Goal: Information Seeking & Learning: Check status

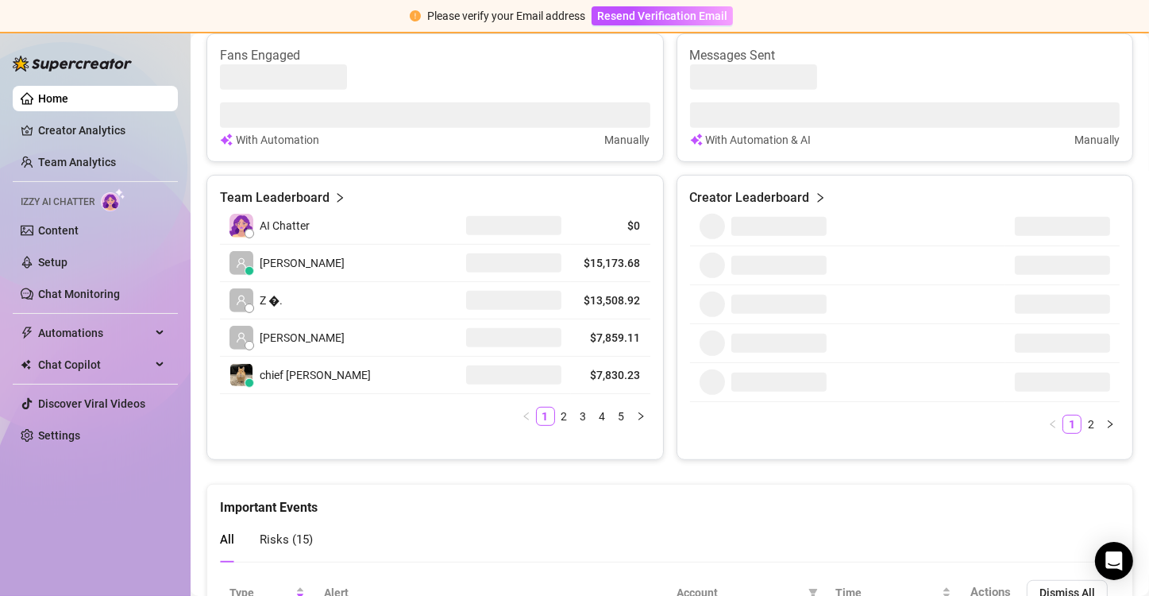
scroll to position [715, 0]
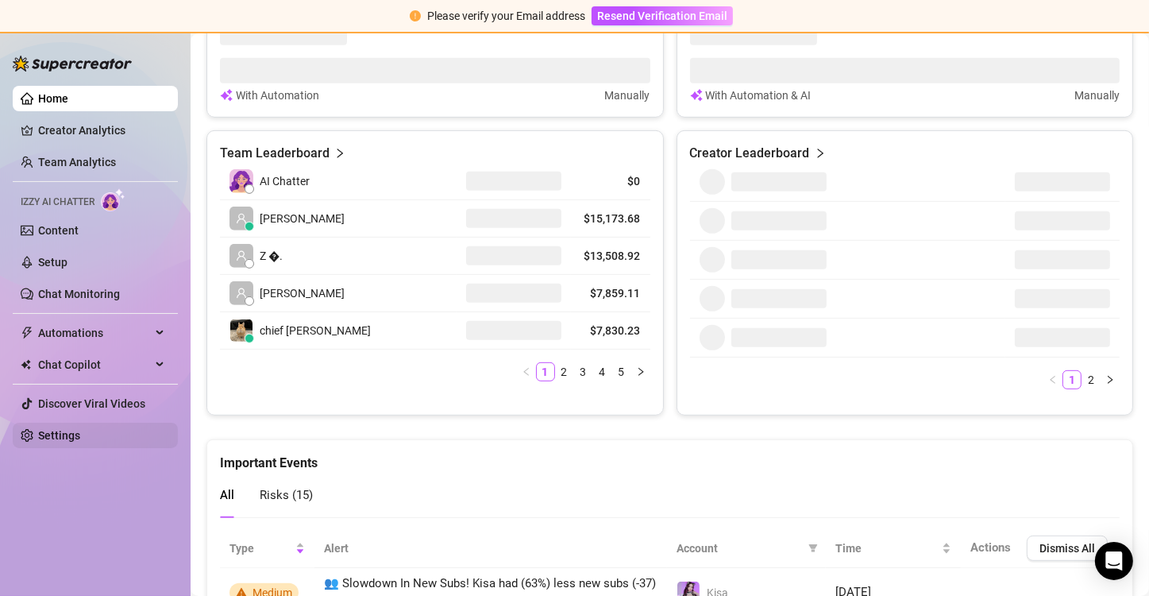
click at [80, 429] on link "Settings" at bounding box center [59, 435] width 42 height 13
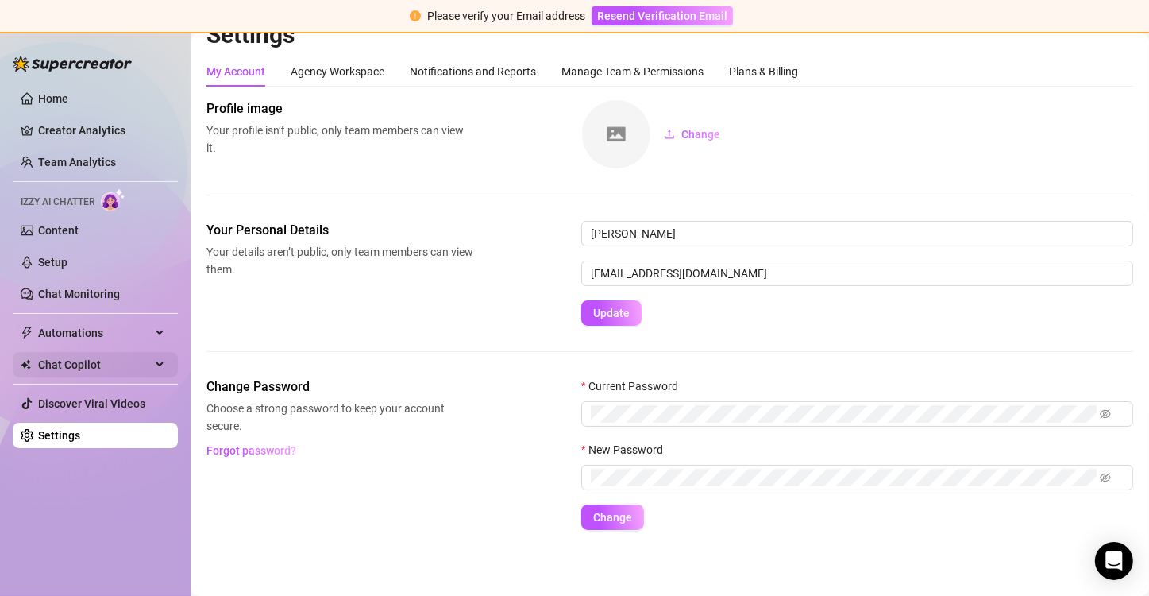
click at [68, 364] on span "Chat Copilot" at bounding box center [94, 364] width 113 height 25
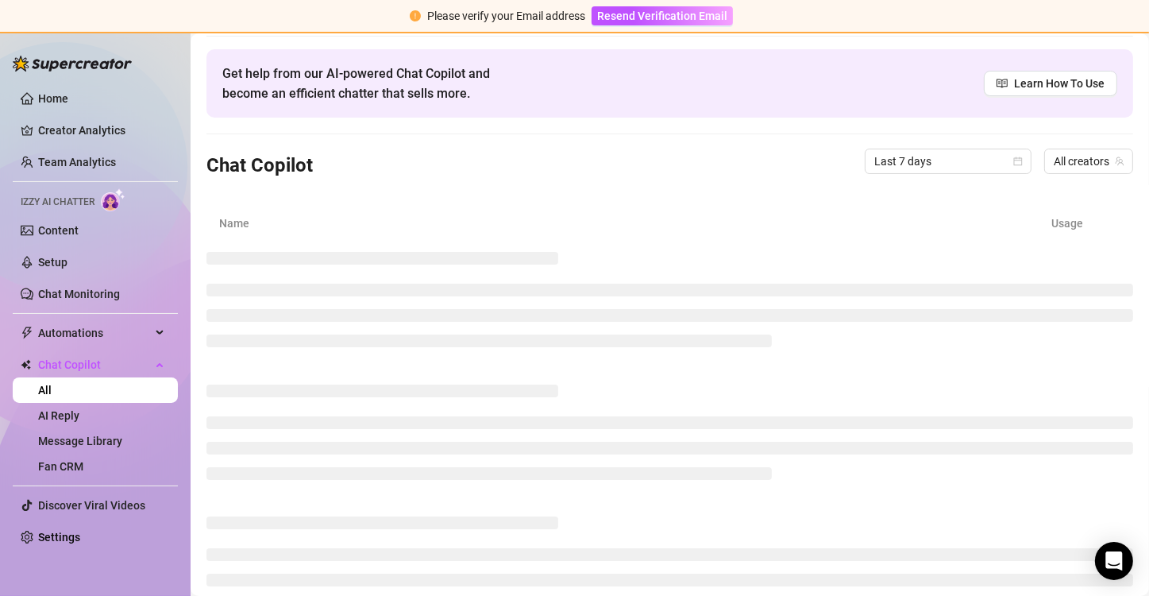
scroll to position [44, 0]
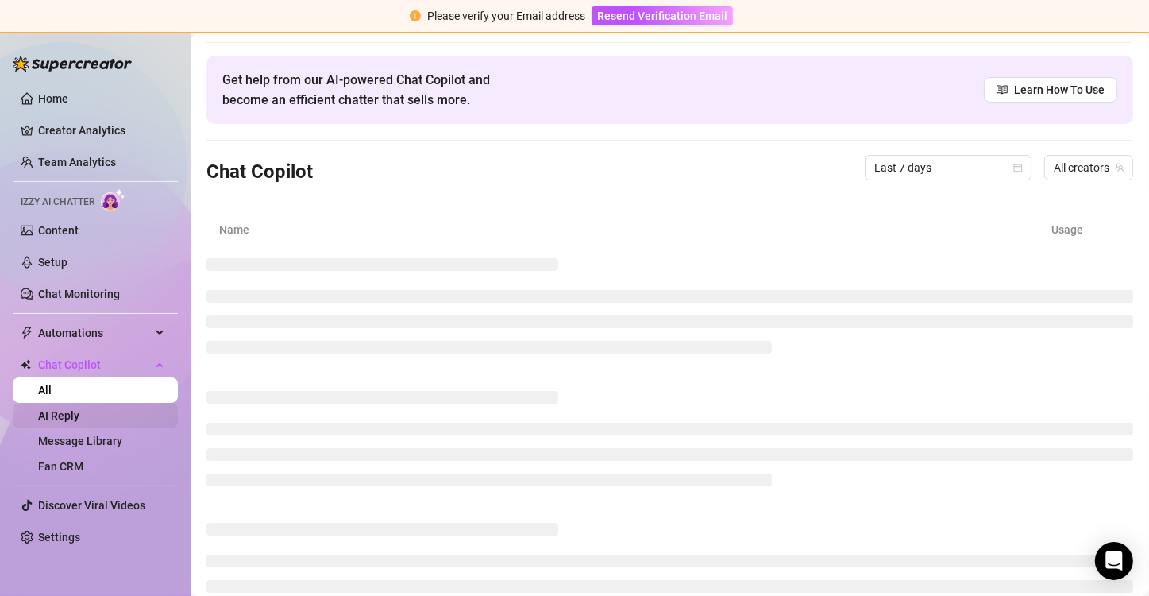
click at [79, 413] on link "AI Reply" at bounding box center [58, 415] width 41 height 13
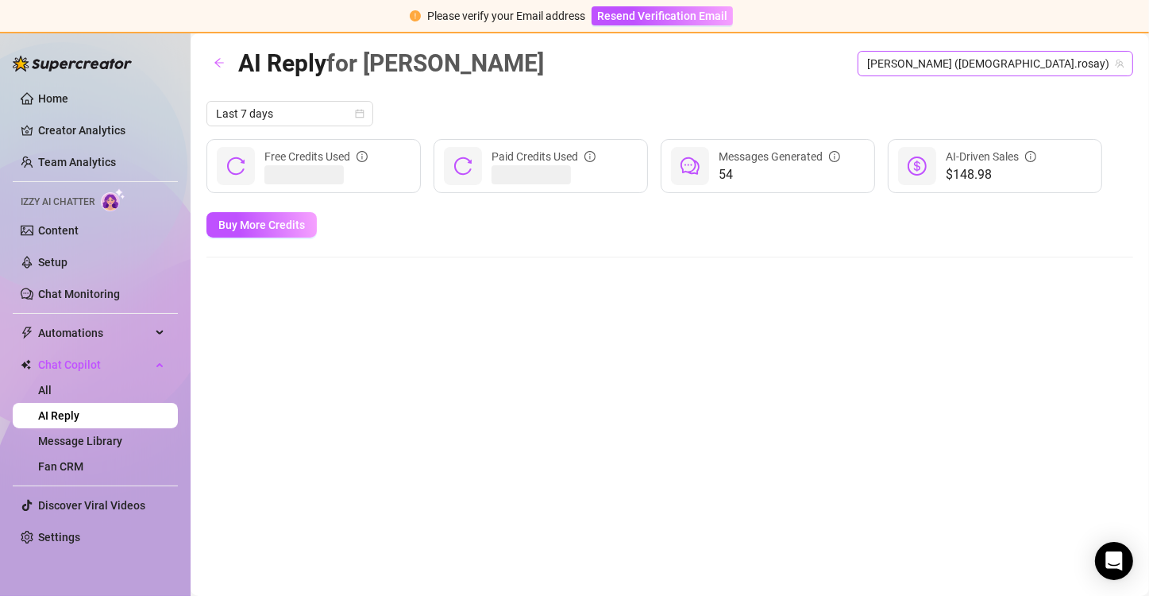
click at [1068, 66] on span "[PERSON_NAME] ([DEMOGRAPHIC_DATA].rosay)" at bounding box center [995, 64] width 257 height 24
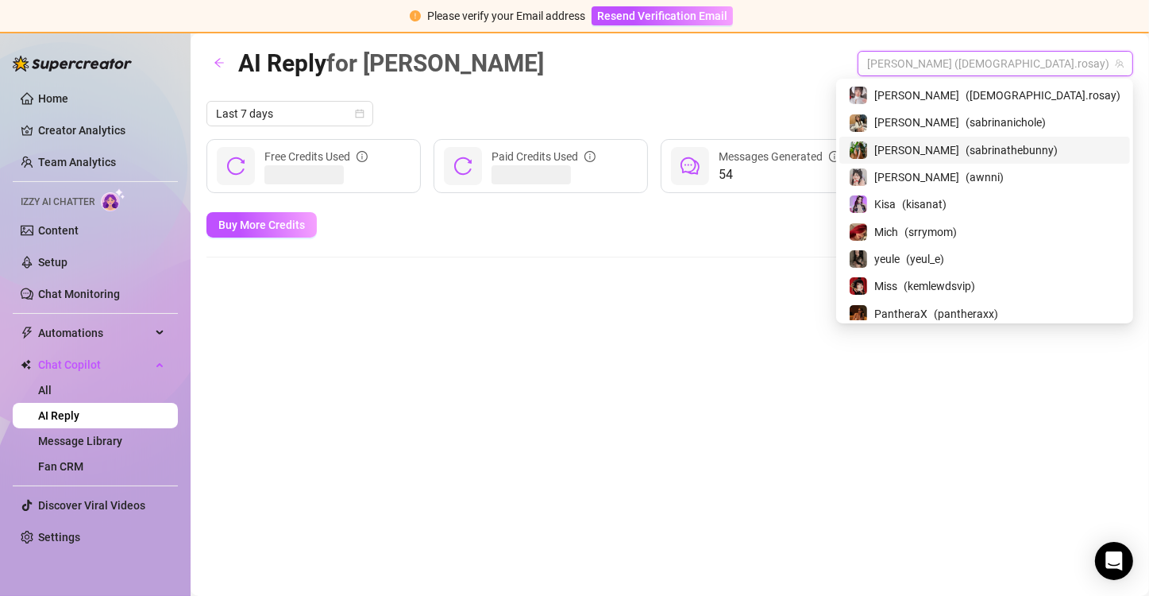
click at [1051, 153] on span "( sabrinathebunny )" at bounding box center [1012, 149] width 92 height 17
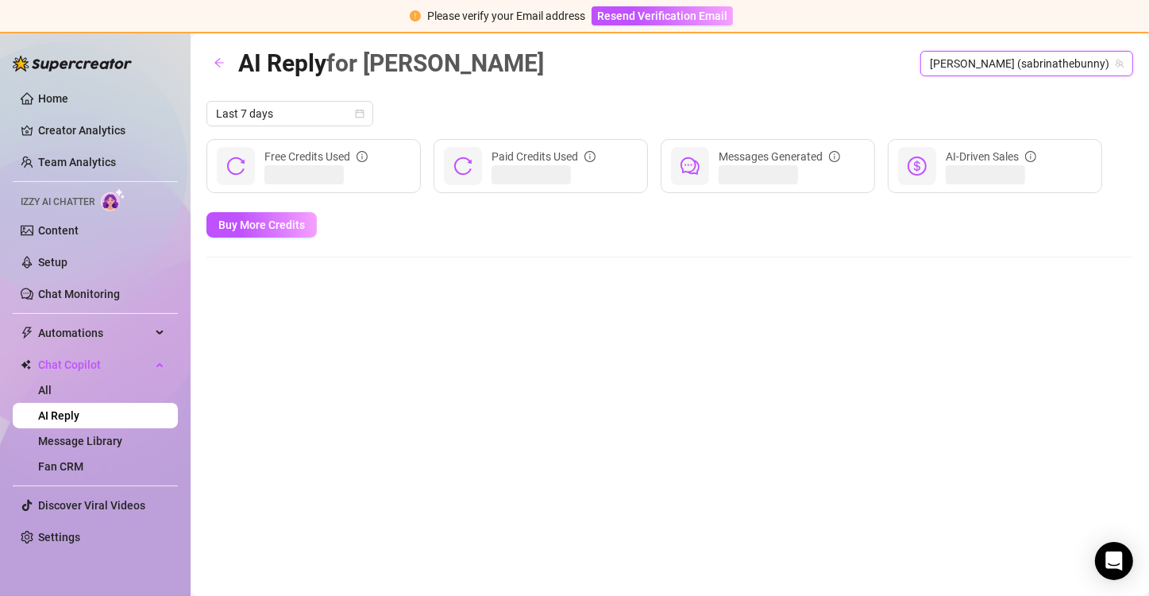
click at [779, 97] on div "AI Reply for [PERSON_NAME] [PERSON_NAME] ([PERSON_NAME]) [PERSON_NAME] ([PERSON…" at bounding box center [670, 296] width 927 height 504
click at [88, 288] on link "Chat Monitoring" at bounding box center [79, 294] width 82 height 13
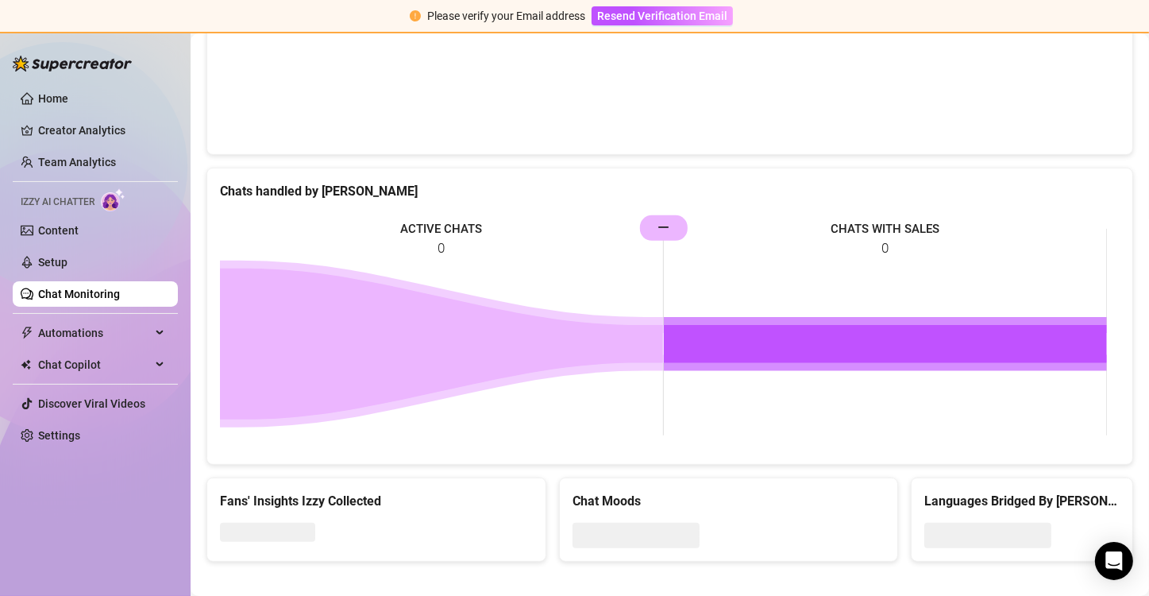
scroll to position [633, 0]
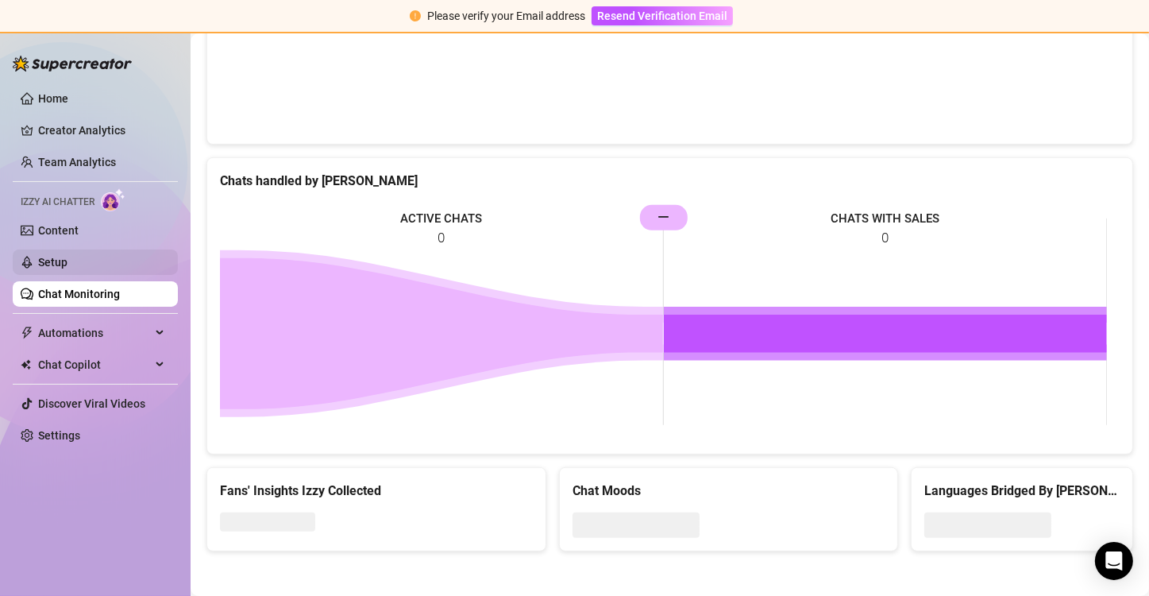
click at [68, 265] on link "Setup" at bounding box center [52, 262] width 29 height 13
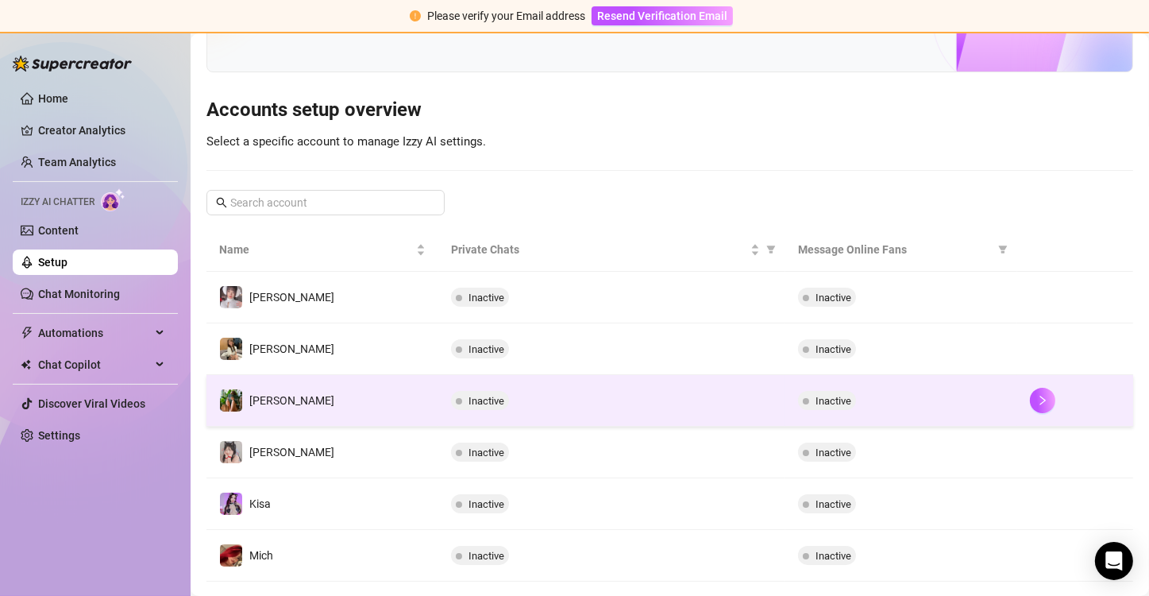
scroll to position [159, 0]
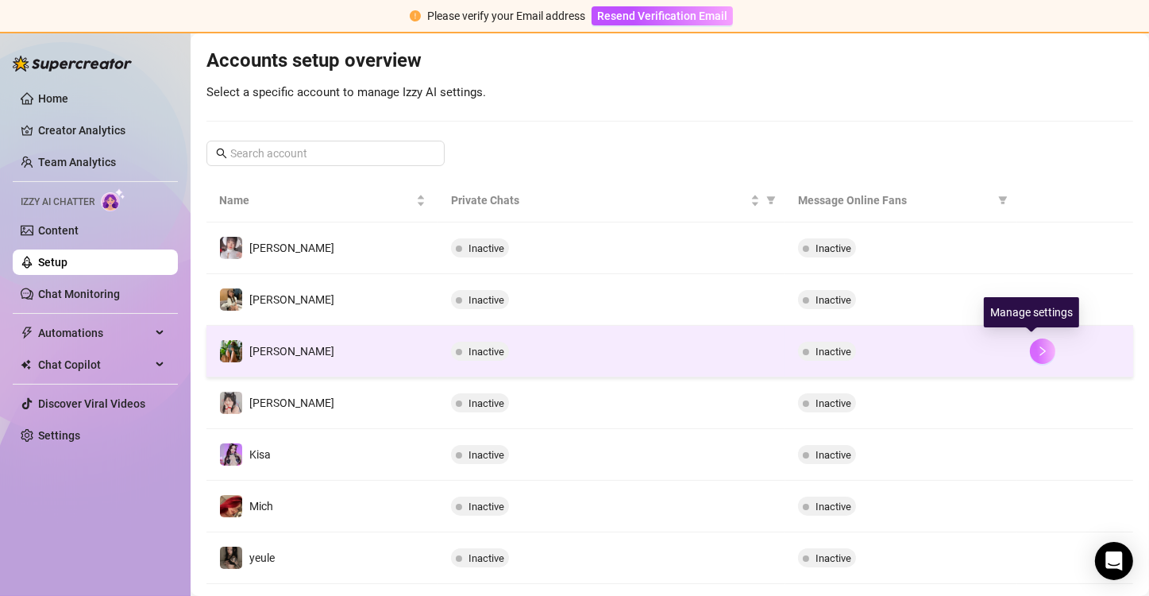
click at [1037, 355] on icon "right" at bounding box center [1042, 351] width 11 height 11
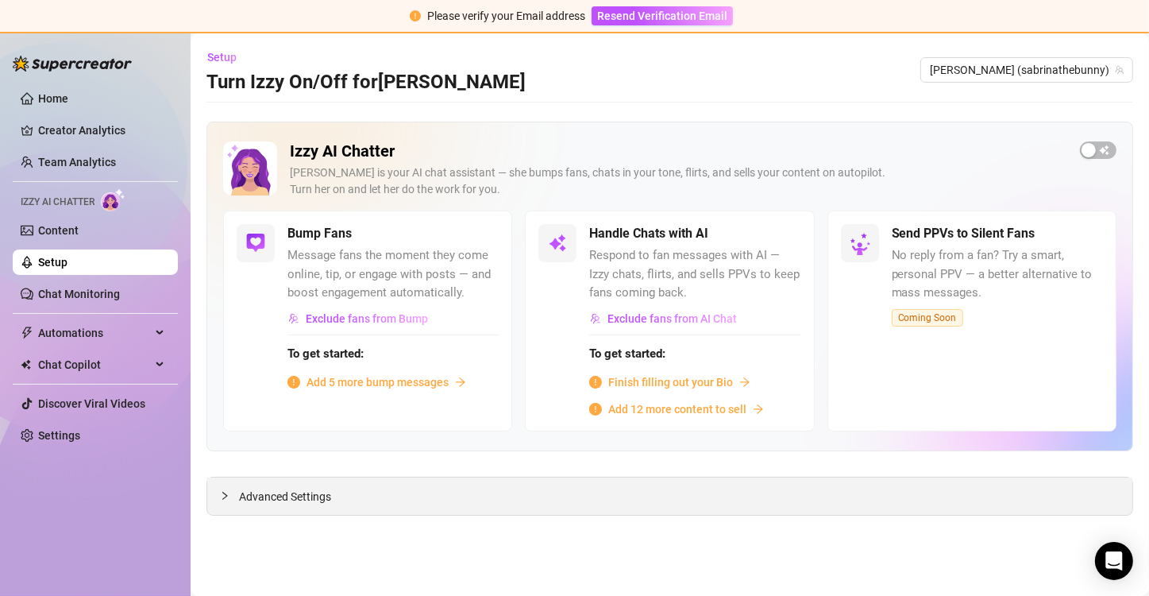
click at [260, 491] on span "Advanced Settings" at bounding box center [285, 496] width 92 height 17
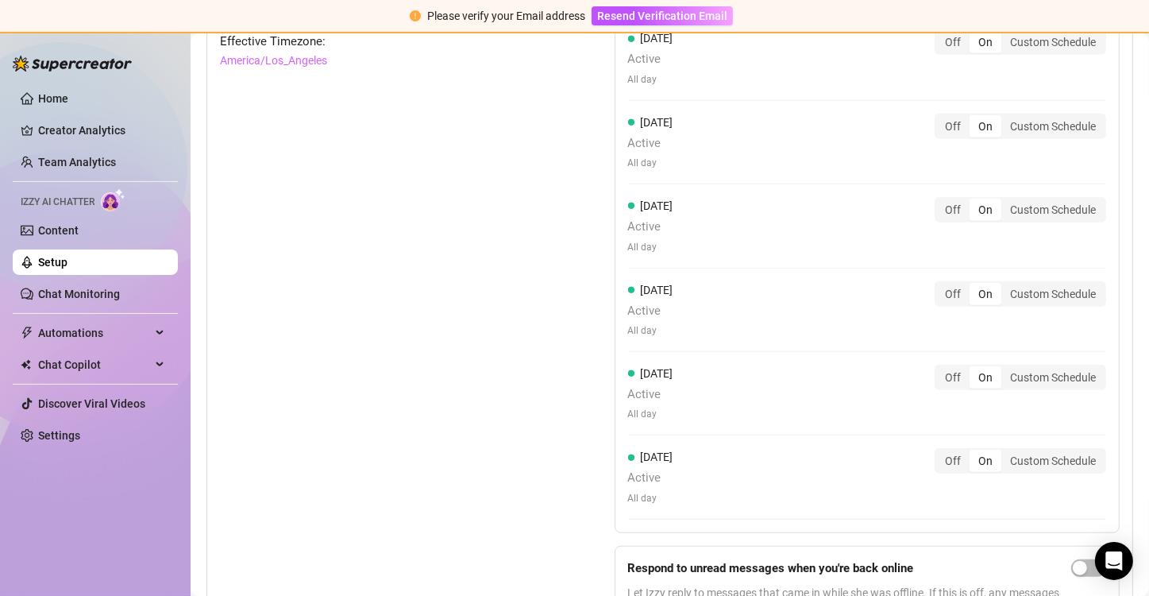
scroll to position [1430, 0]
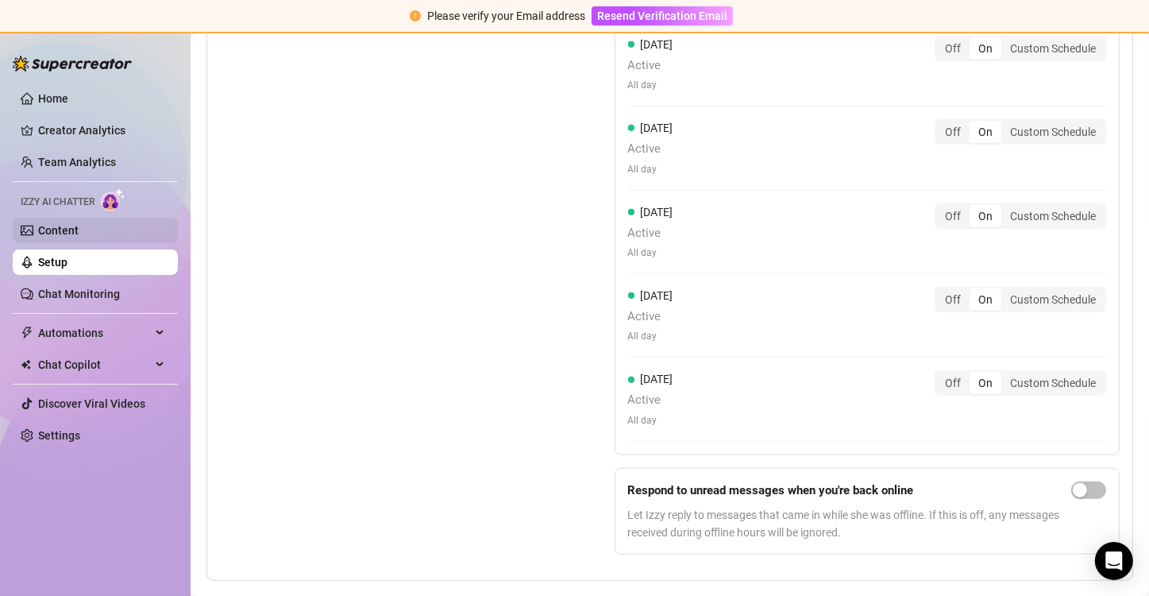
click at [79, 235] on link "Content" at bounding box center [58, 230] width 41 height 13
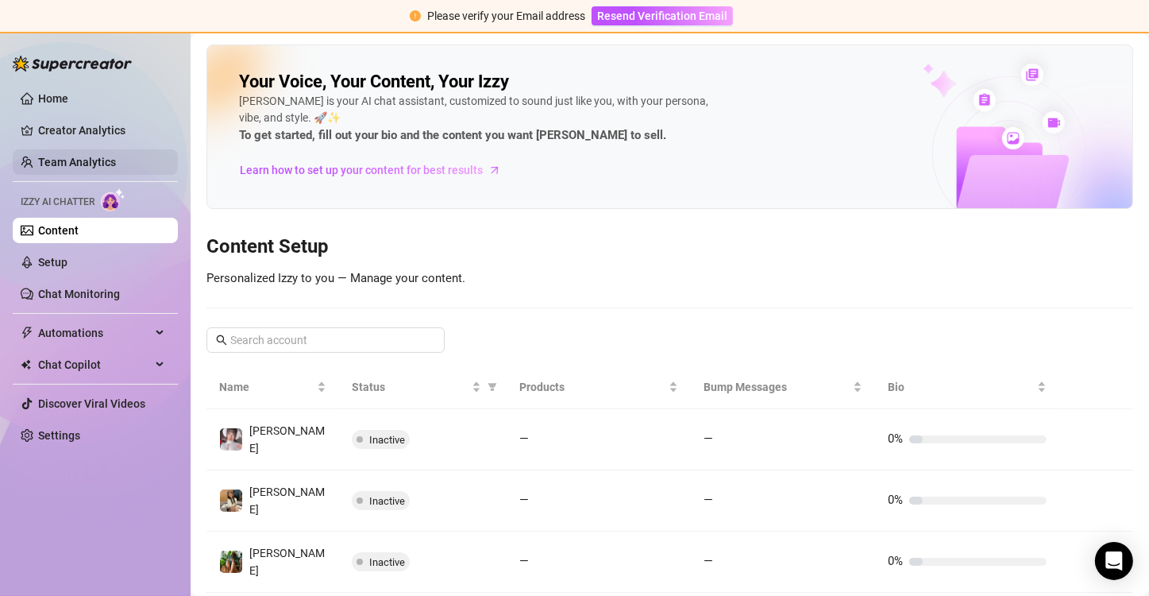
click at [87, 156] on link "Team Analytics" at bounding box center [77, 162] width 78 height 13
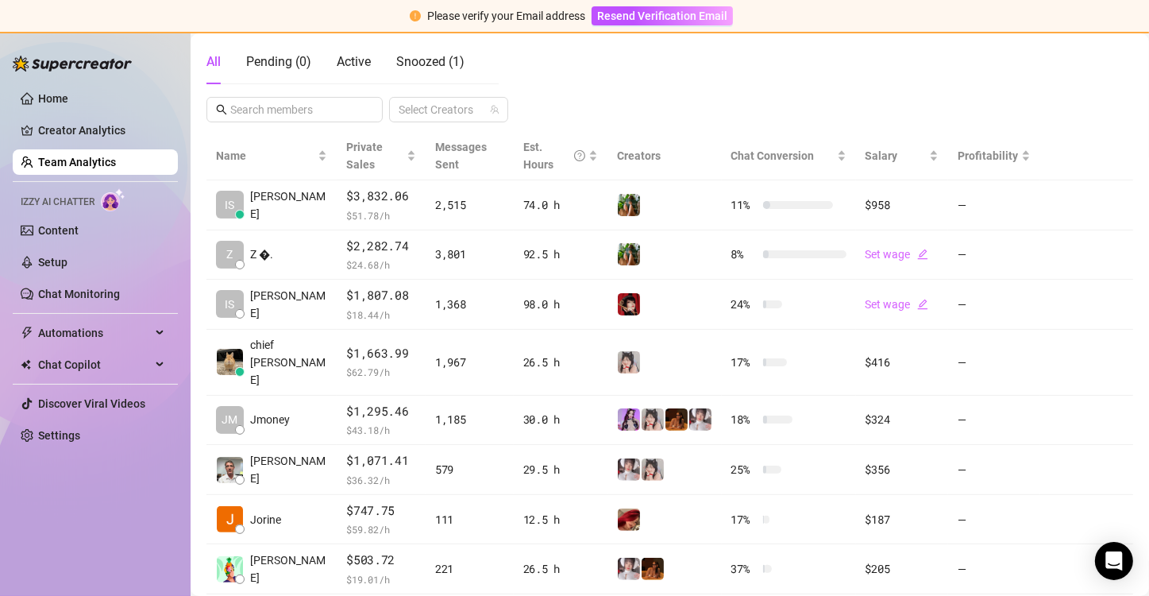
scroll to position [318, 0]
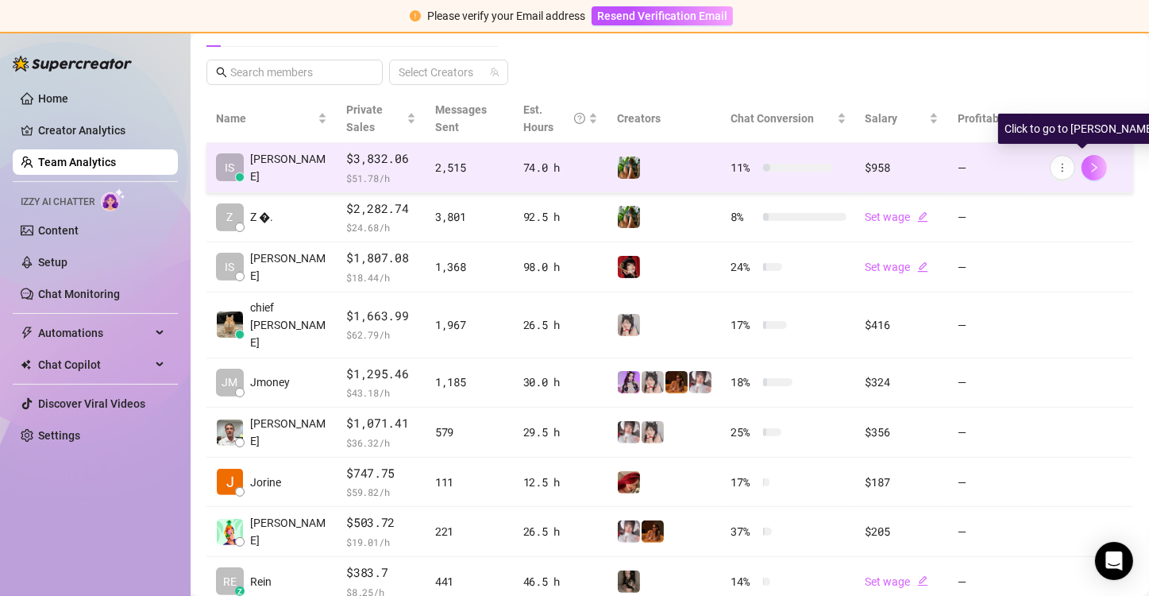
click at [1089, 168] on button "button" at bounding box center [1094, 167] width 25 height 25
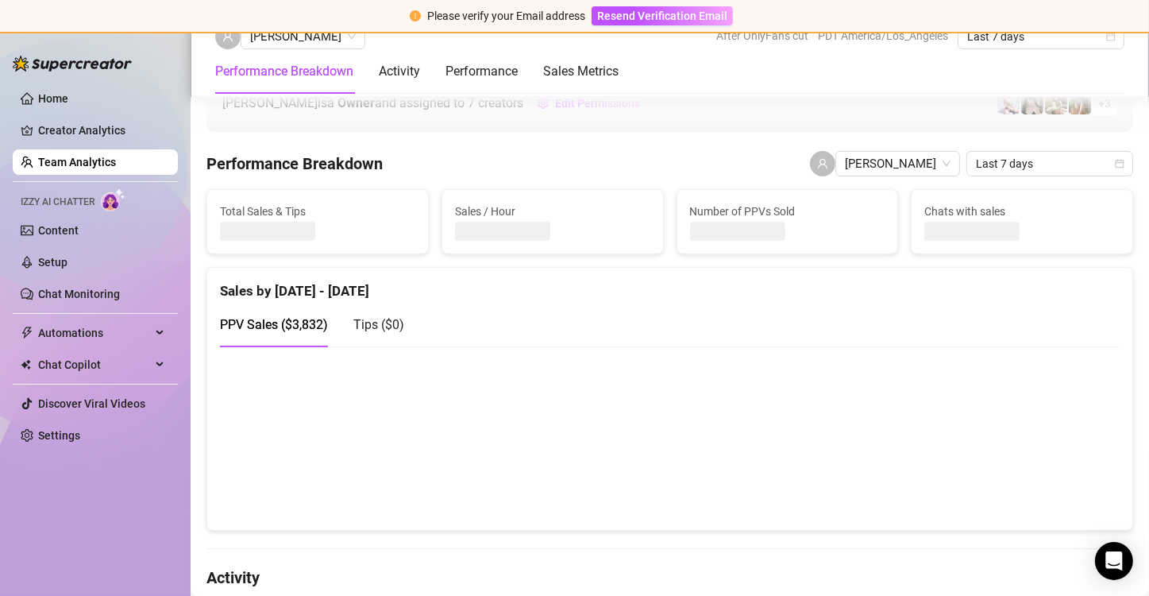
scroll to position [159, 0]
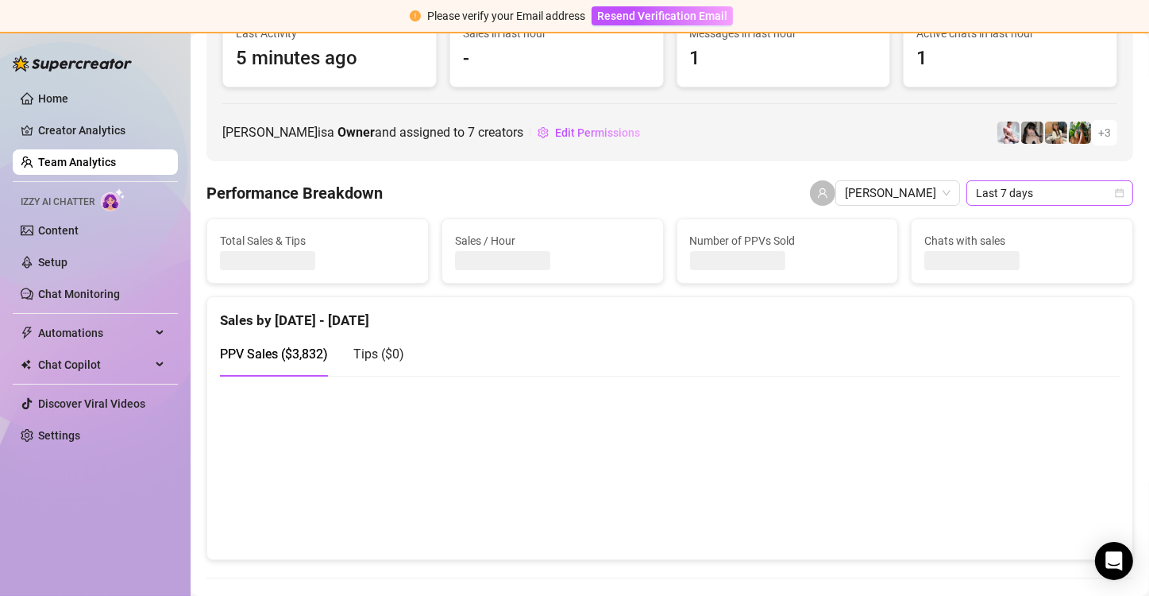
click at [1035, 193] on span "Last 7 days" at bounding box center [1050, 193] width 148 height 24
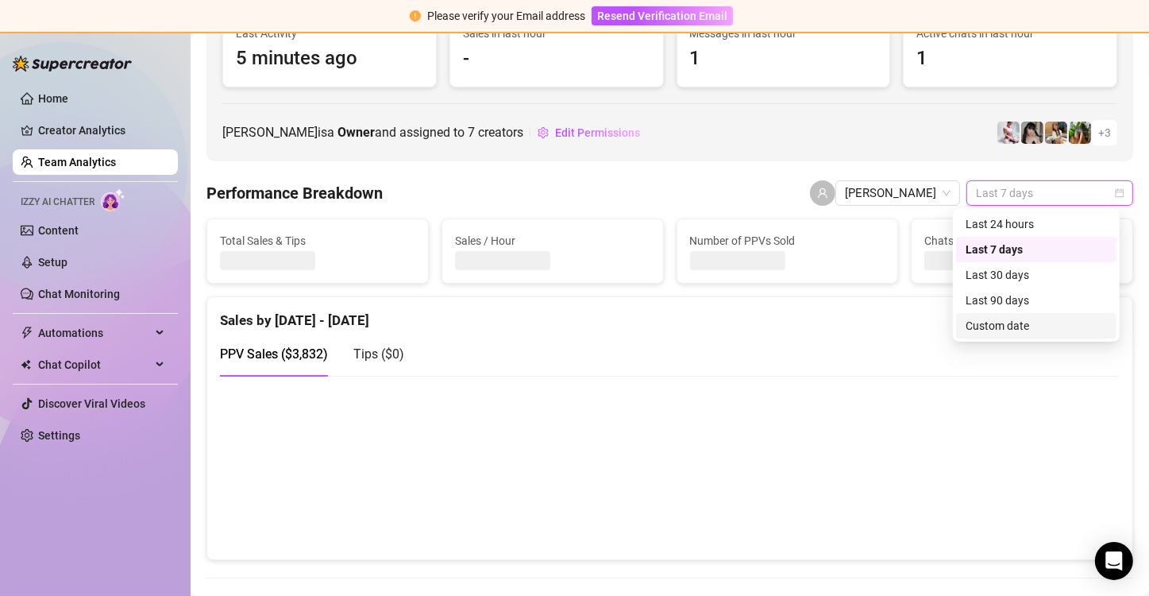
click at [1022, 324] on div "Custom date" at bounding box center [1036, 325] width 141 height 17
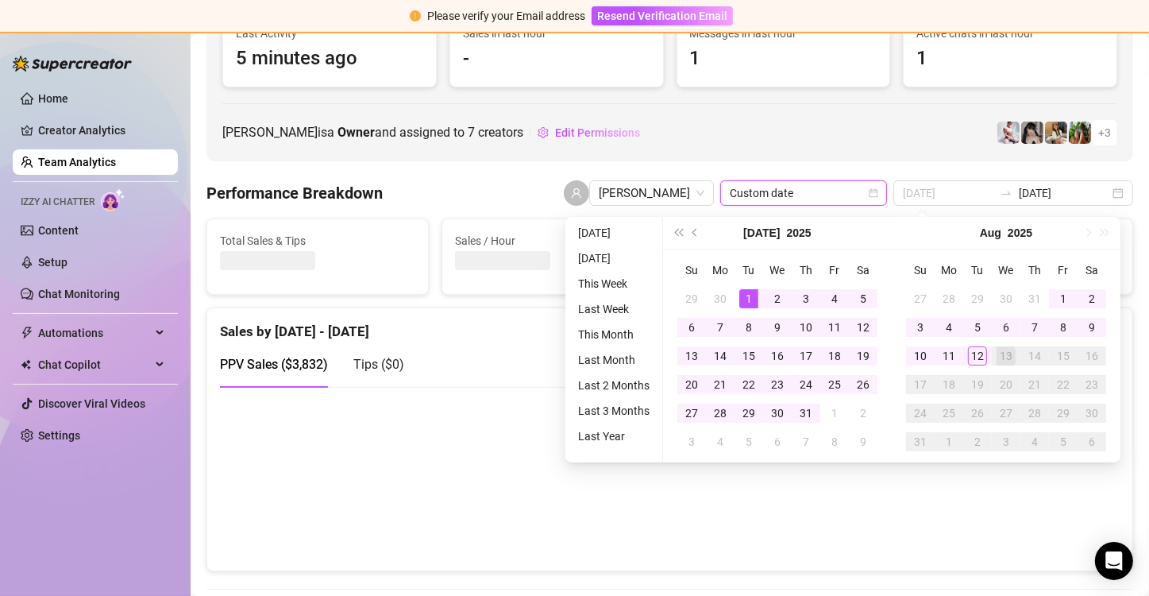
type input "[DATE]"
click at [752, 292] on div "1" at bounding box center [749, 298] width 19 height 19
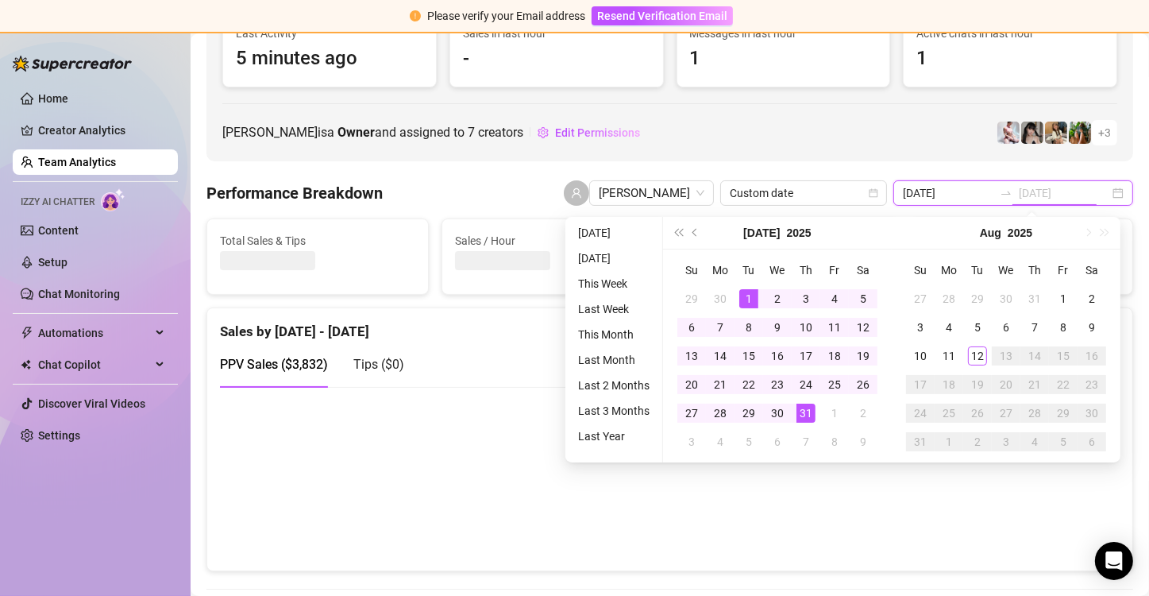
type input "[DATE]"
click at [804, 414] on div "31" at bounding box center [806, 413] width 19 height 19
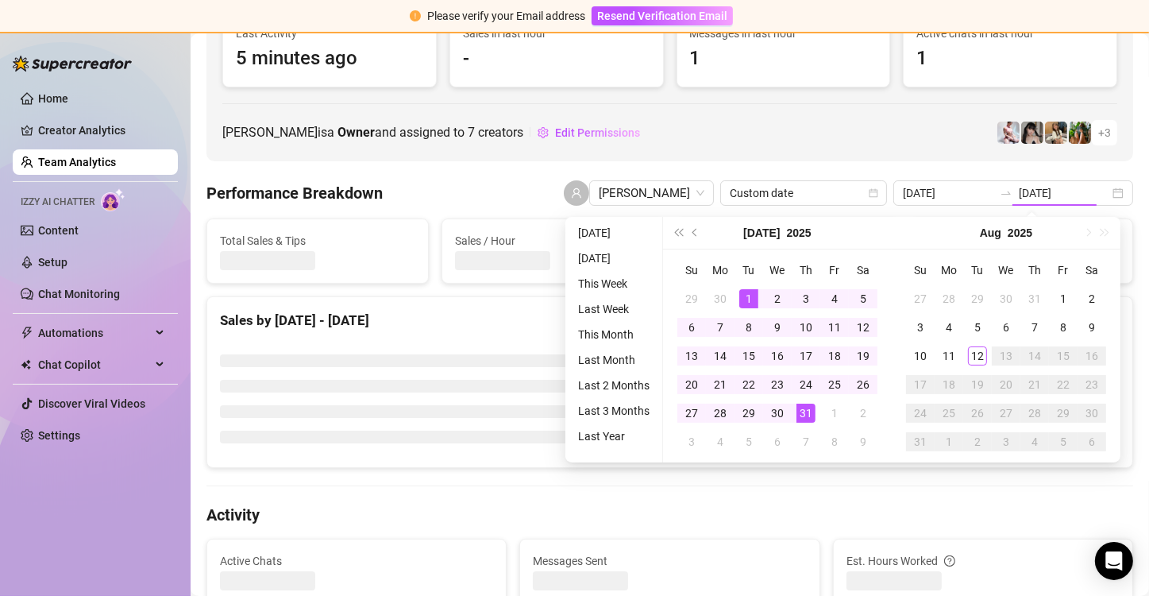
type input "[DATE]"
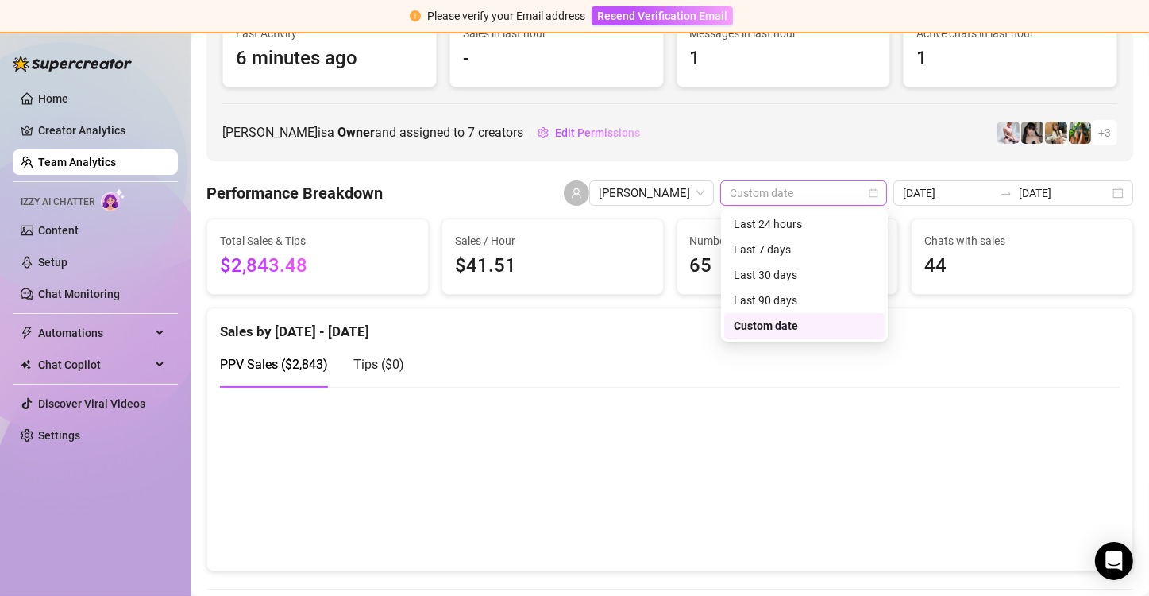
click at [801, 191] on span "Custom date" at bounding box center [804, 193] width 148 height 24
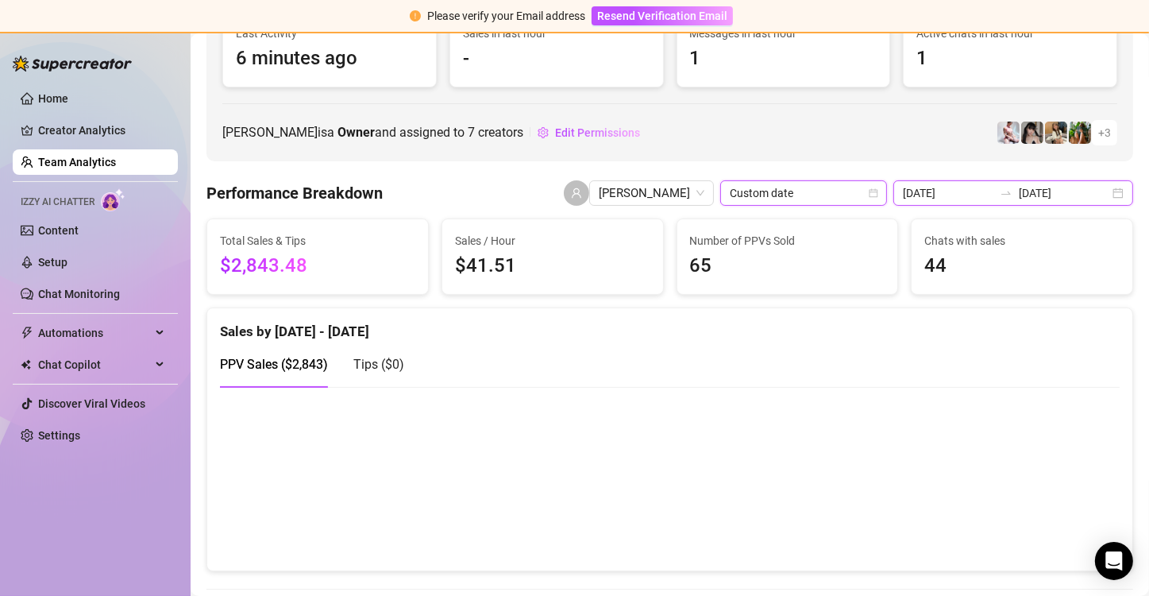
click at [1084, 195] on input "[DATE]" at bounding box center [1064, 192] width 91 height 17
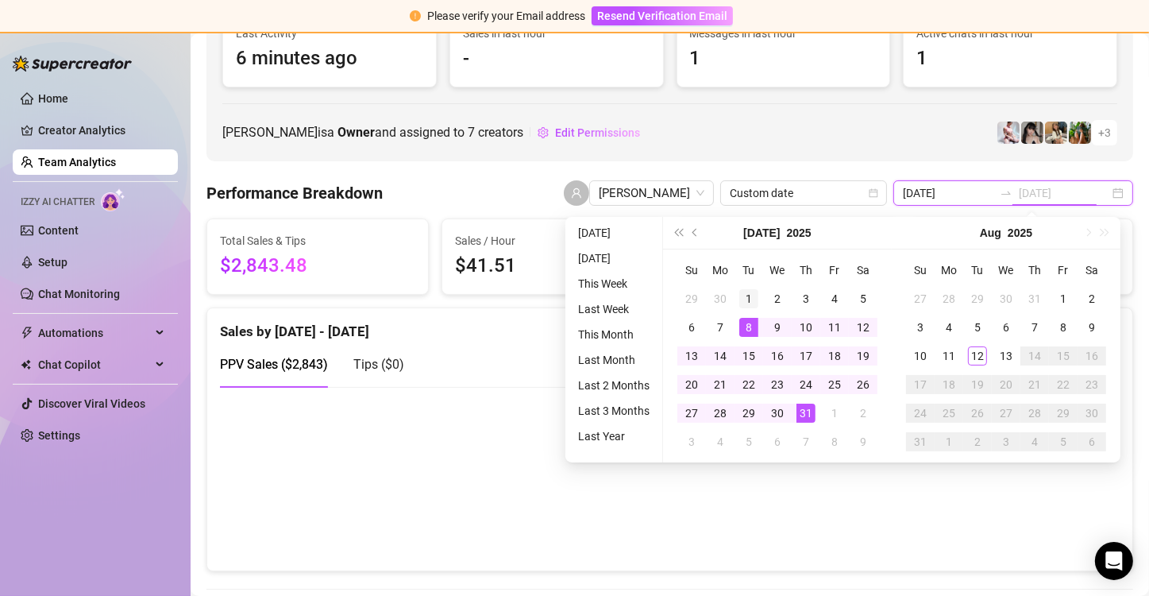
type input "[DATE]"
click at [743, 299] on div "1" at bounding box center [749, 298] width 19 height 19
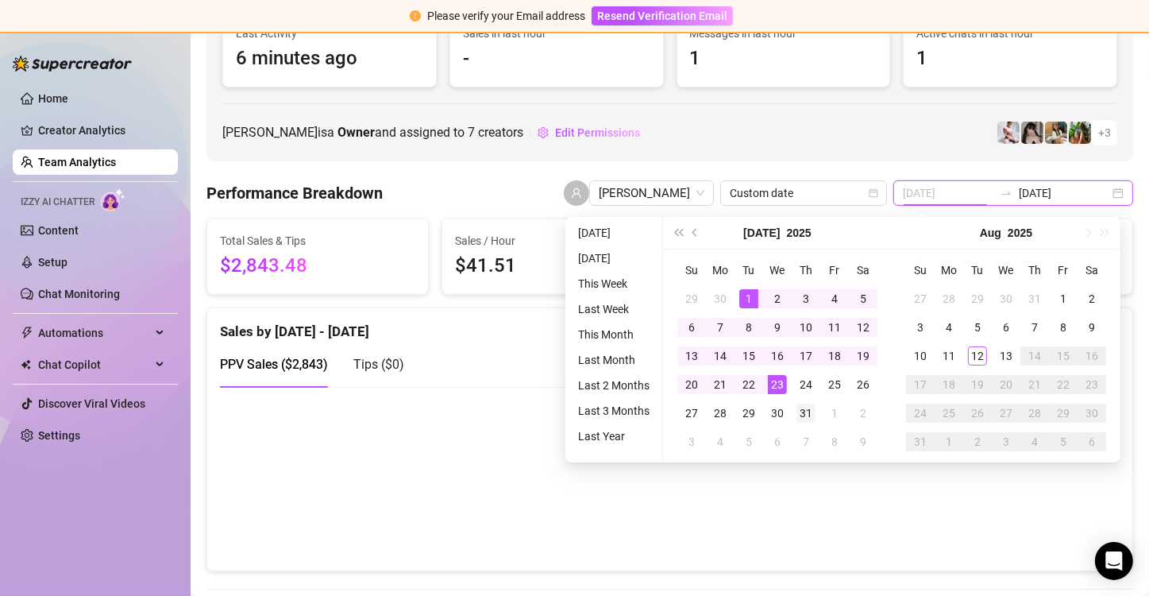
type input "[DATE]"
click at [804, 413] on div "31" at bounding box center [806, 413] width 19 height 19
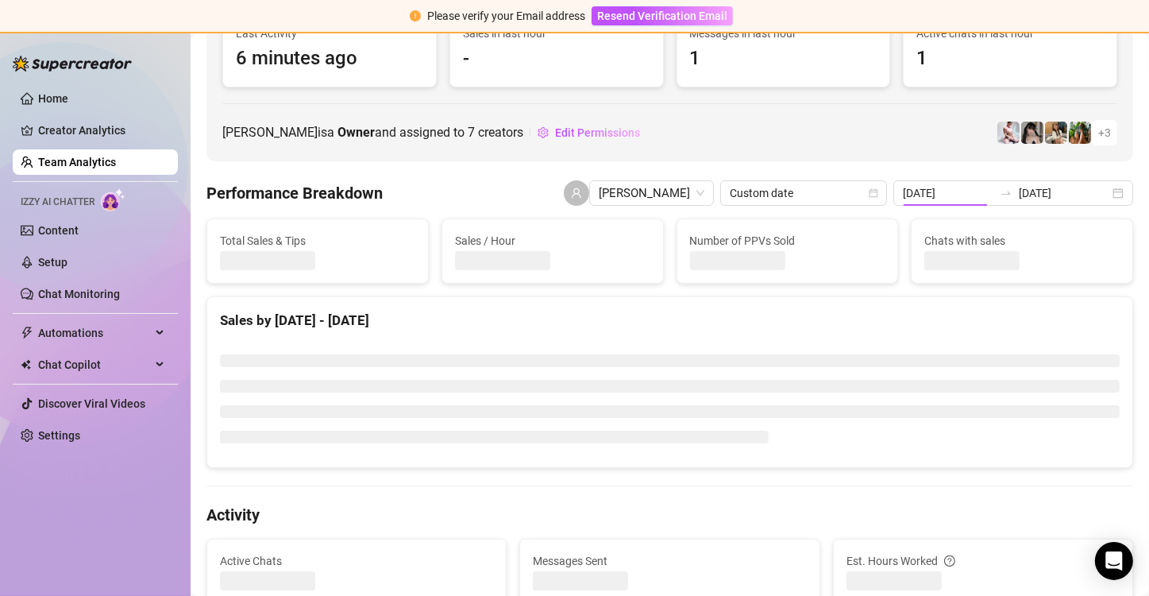
type input "[DATE]"
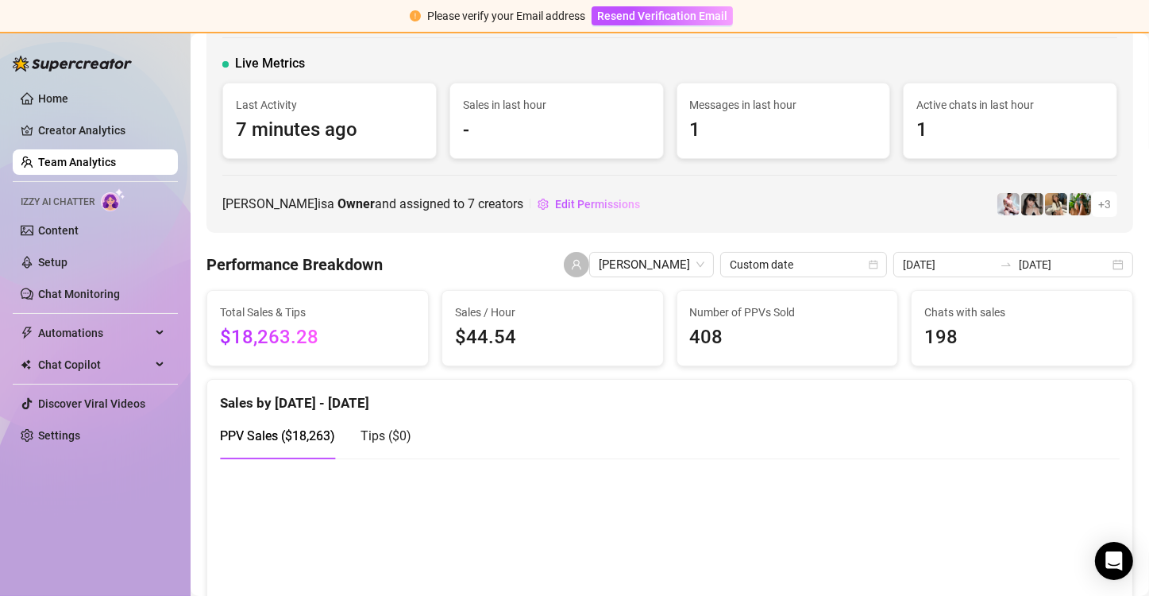
scroll to position [0, 0]
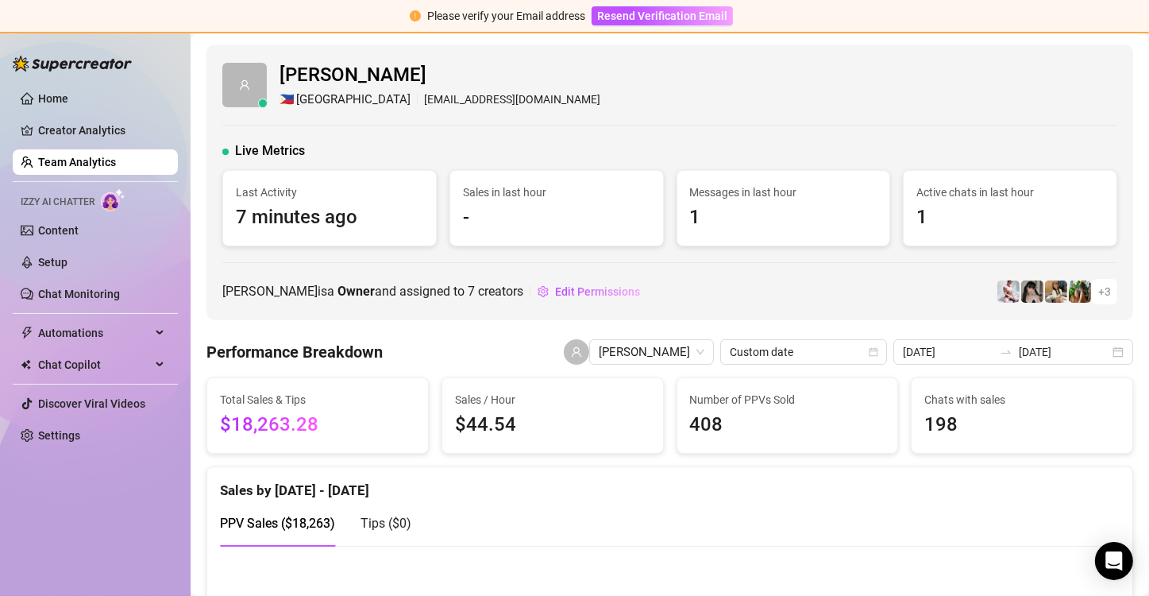
click at [142, 517] on div "Home Creator Analytics Team Analytics Izzy AI Chatter Content Setup Chat Monito…" at bounding box center [95, 307] width 165 height 550
click at [60, 98] on link "Home" at bounding box center [53, 98] width 30 height 13
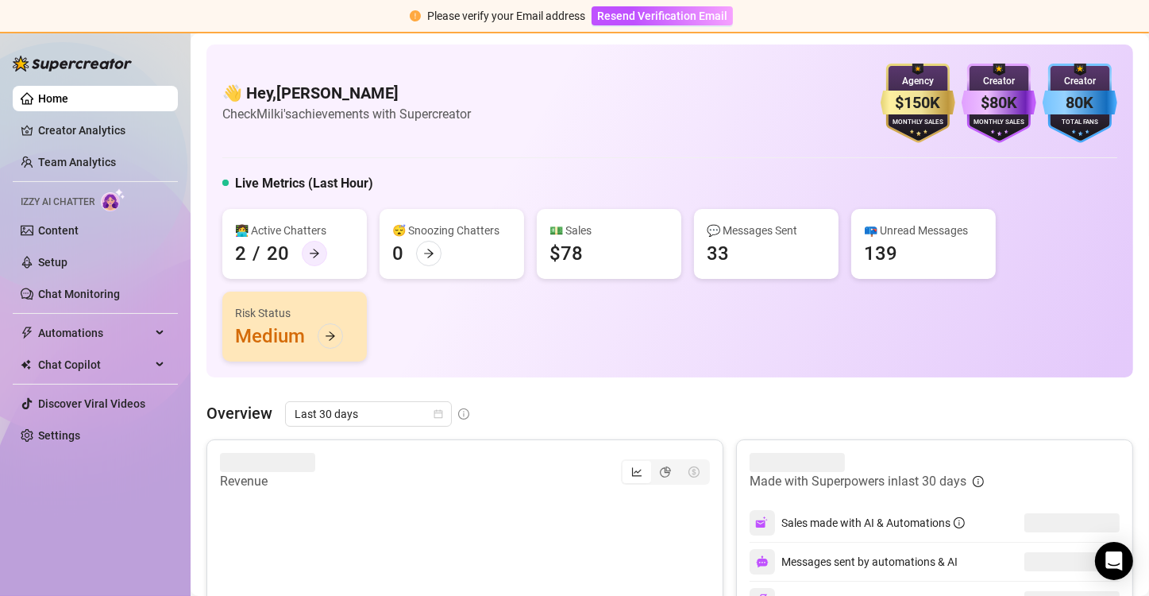
click at [315, 257] on icon "arrow-right" at bounding box center [314, 253] width 11 height 11
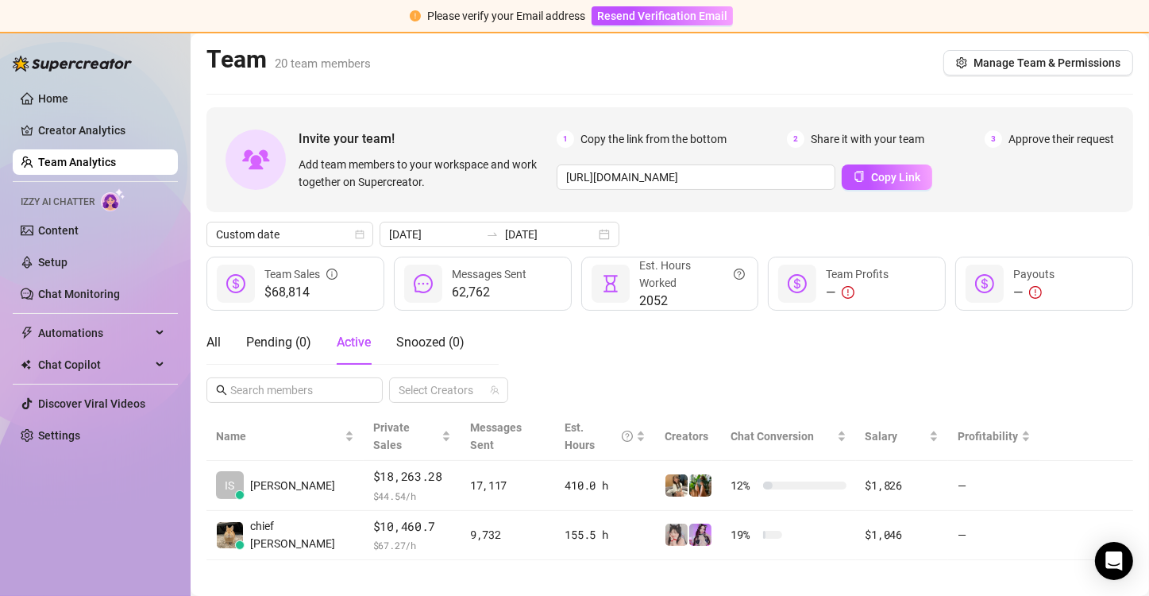
click at [116, 160] on link "Team Analytics" at bounding box center [77, 162] width 78 height 13
click at [68, 95] on link "Home" at bounding box center [53, 98] width 30 height 13
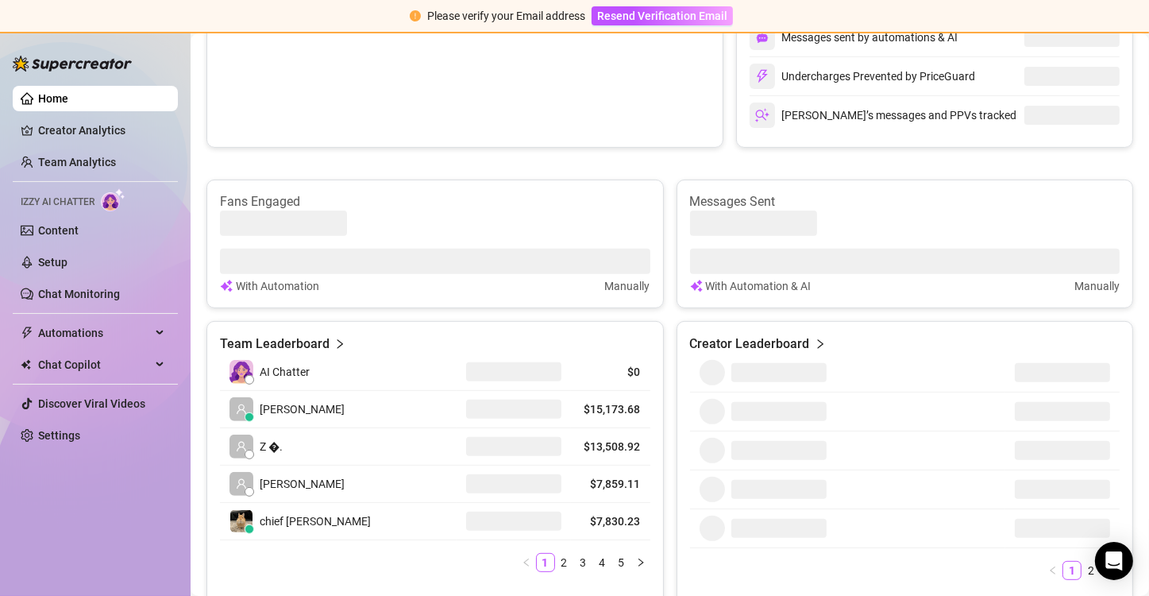
scroll to position [556, 0]
